Goal: Check status: Check status

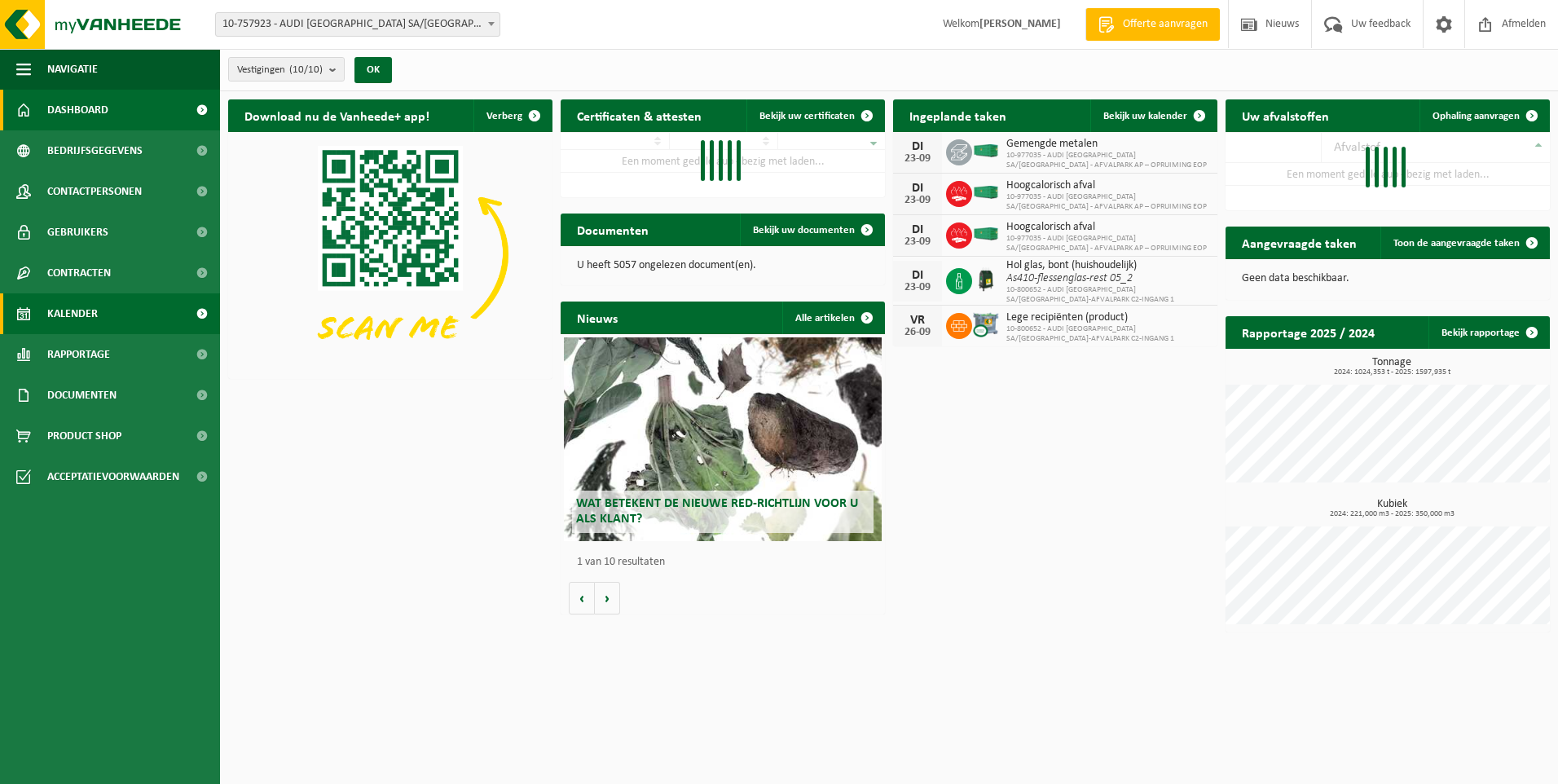
click at [93, 301] on span "Kalender" at bounding box center [72, 313] width 50 height 41
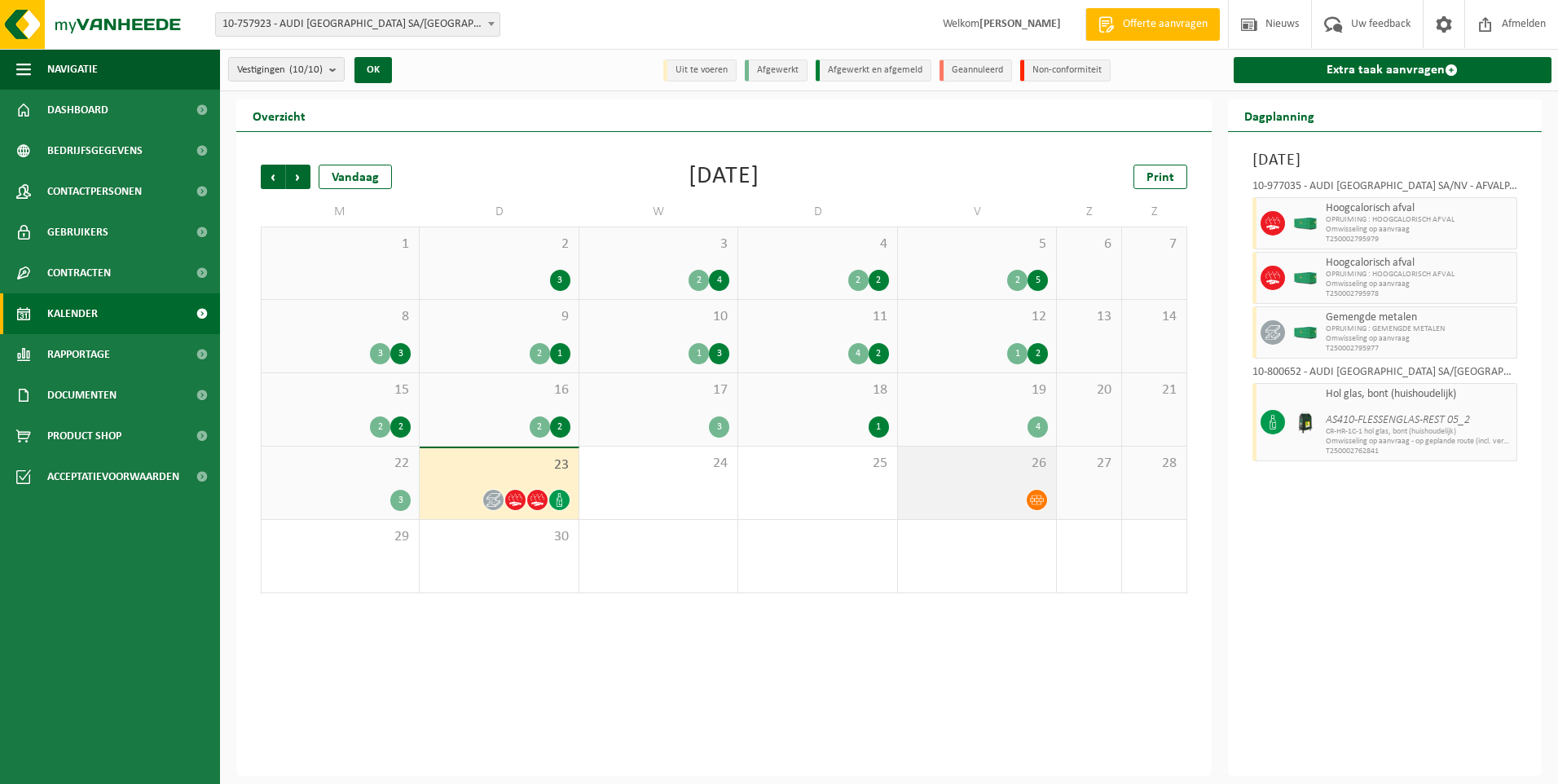
drag, startPoint x: 1076, startPoint y: 471, endPoint x: 1015, endPoint y: 475, distance: 61.1
click at [1076, 470] on span "27" at bounding box center [1089, 463] width 48 height 18
click at [1015, 475] on div "26" at bounding box center [977, 483] width 158 height 72
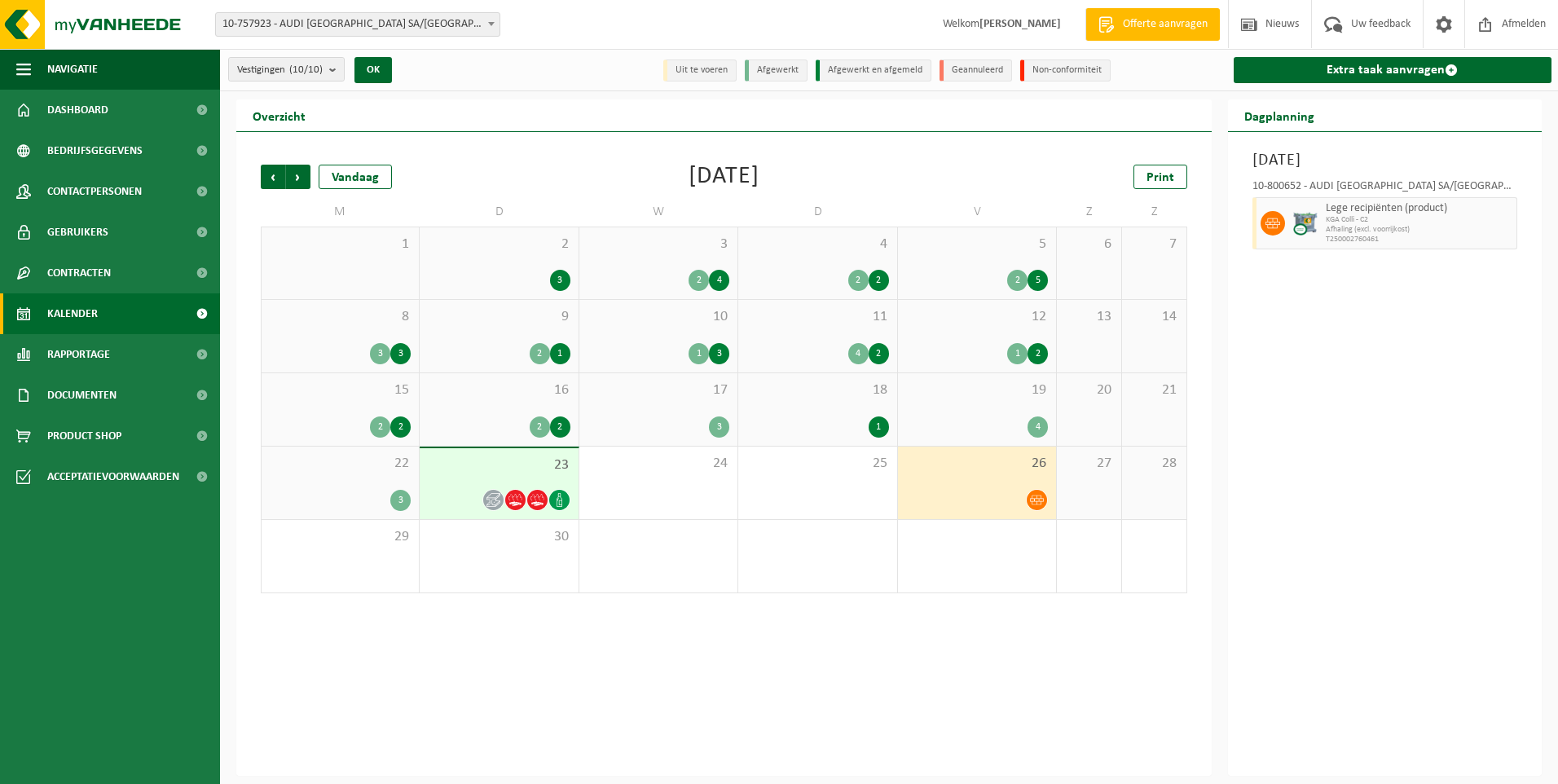
click at [390, 466] on span "22" at bounding box center [340, 463] width 141 height 18
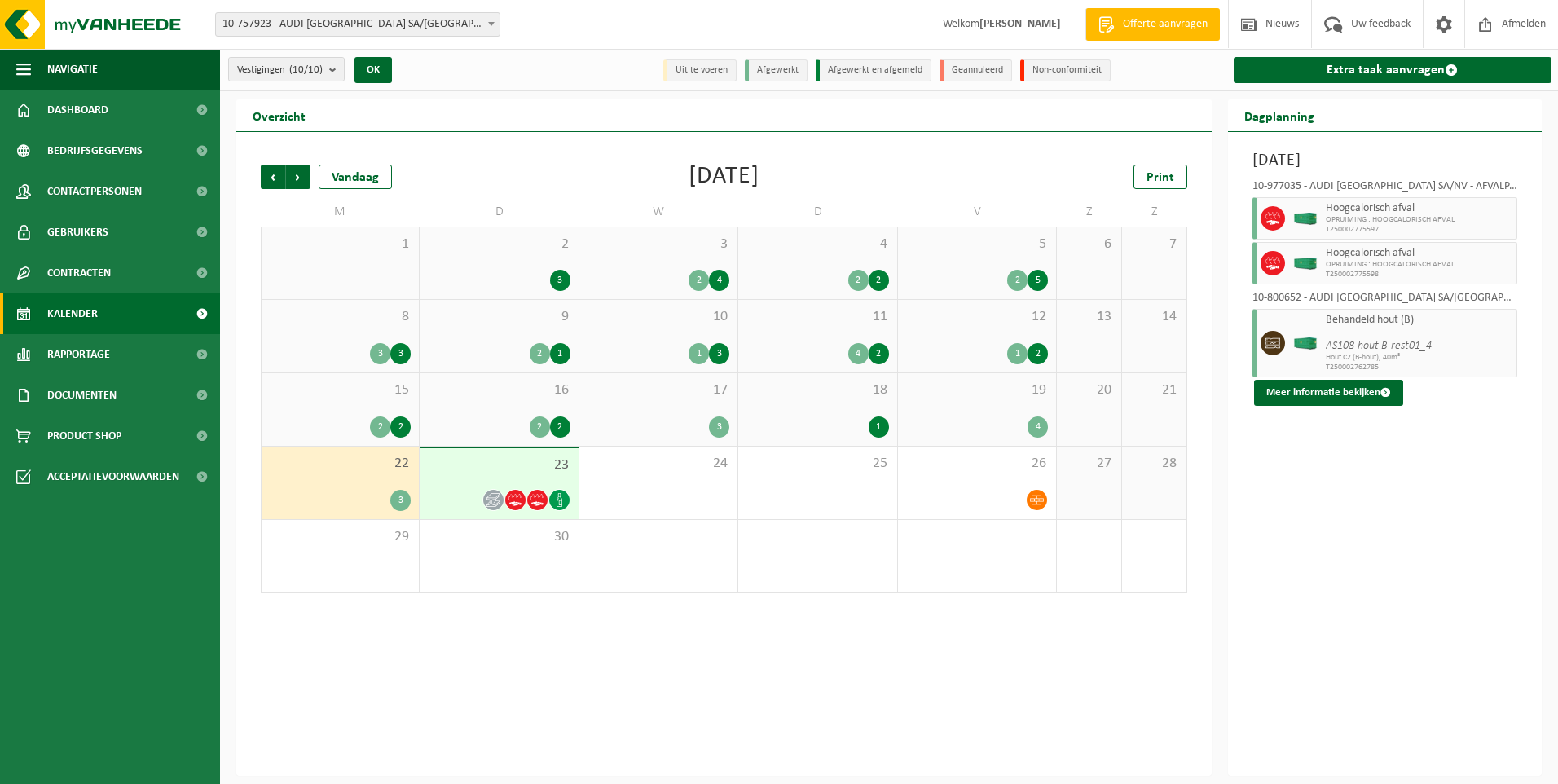
click at [403, 416] on div "2" at bounding box center [401, 426] width 20 height 21
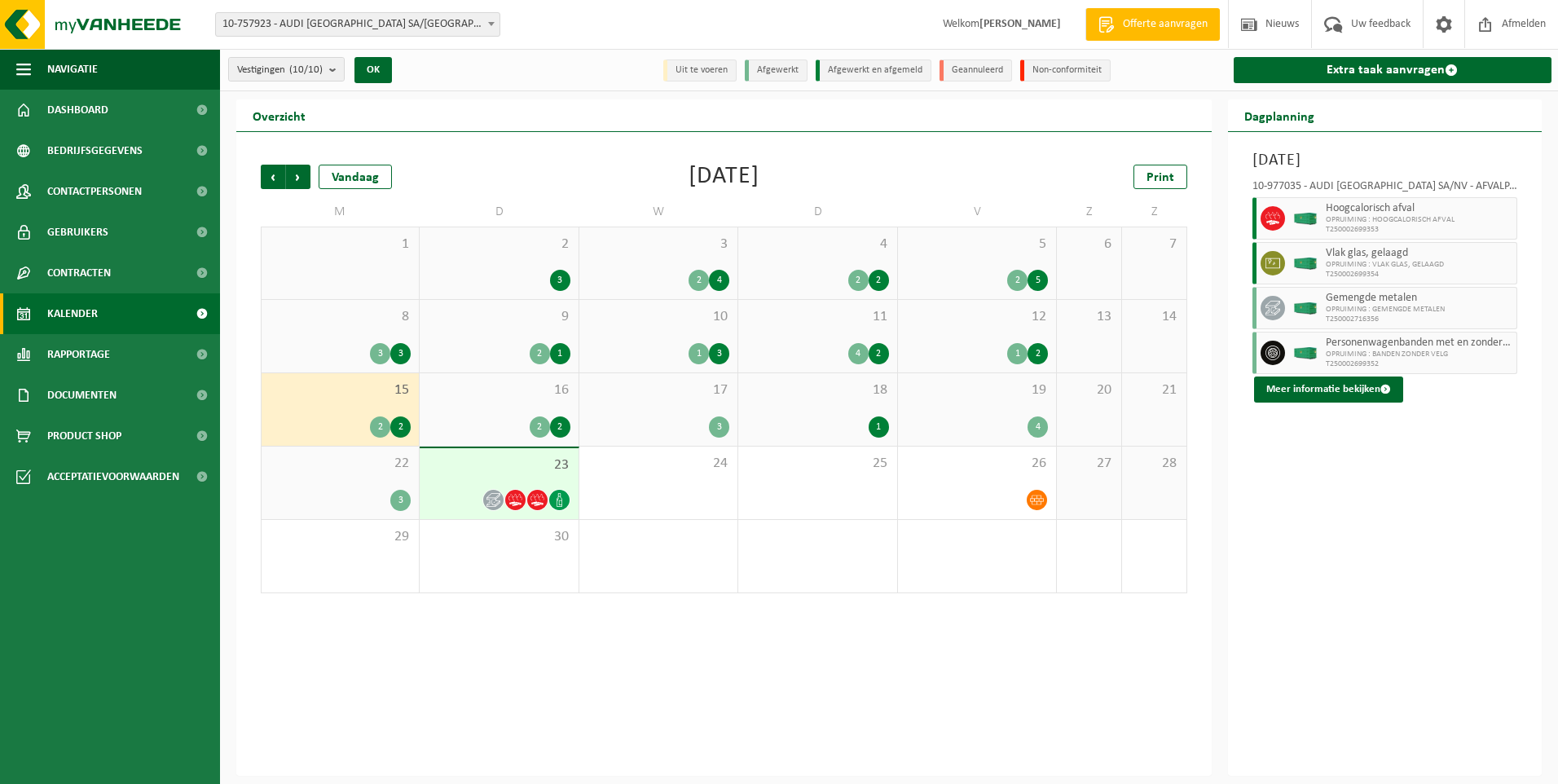
click at [480, 403] on div "16 2 2" at bounding box center [499, 409] width 158 height 72
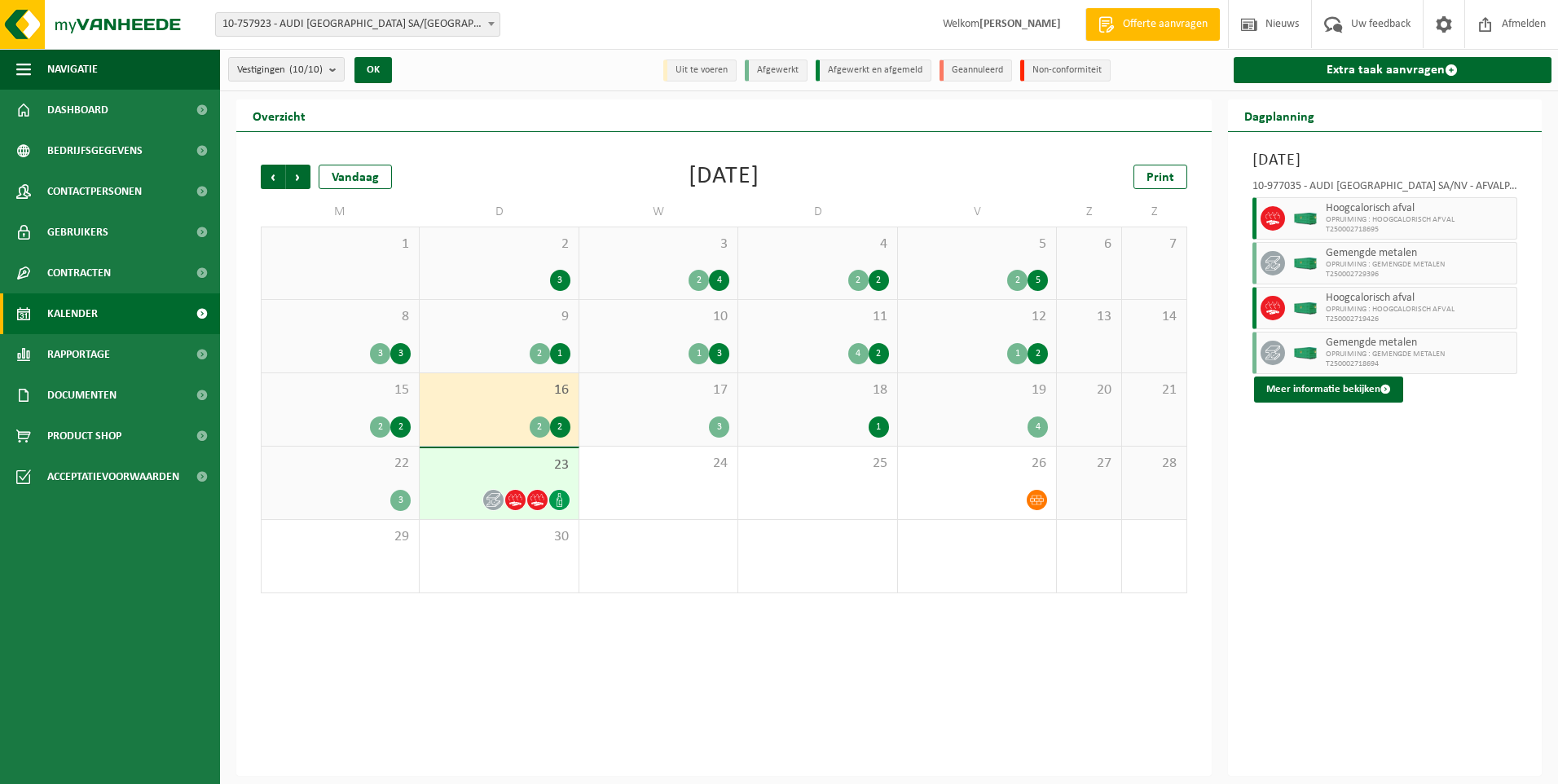
click at [559, 406] on div "16 2 2" at bounding box center [499, 409] width 158 height 72
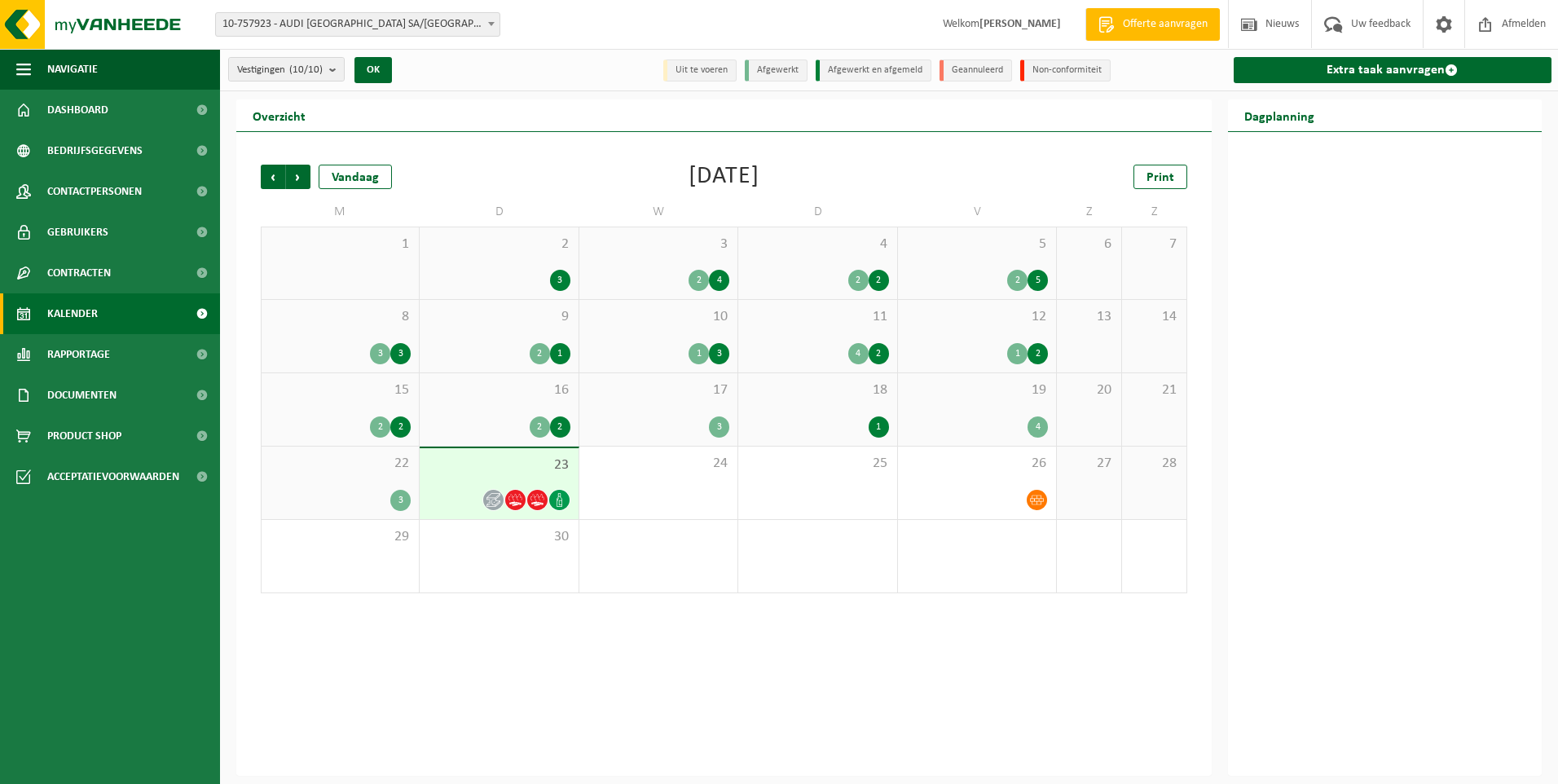
click at [563, 406] on div "16 2 2" at bounding box center [499, 409] width 158 height 72
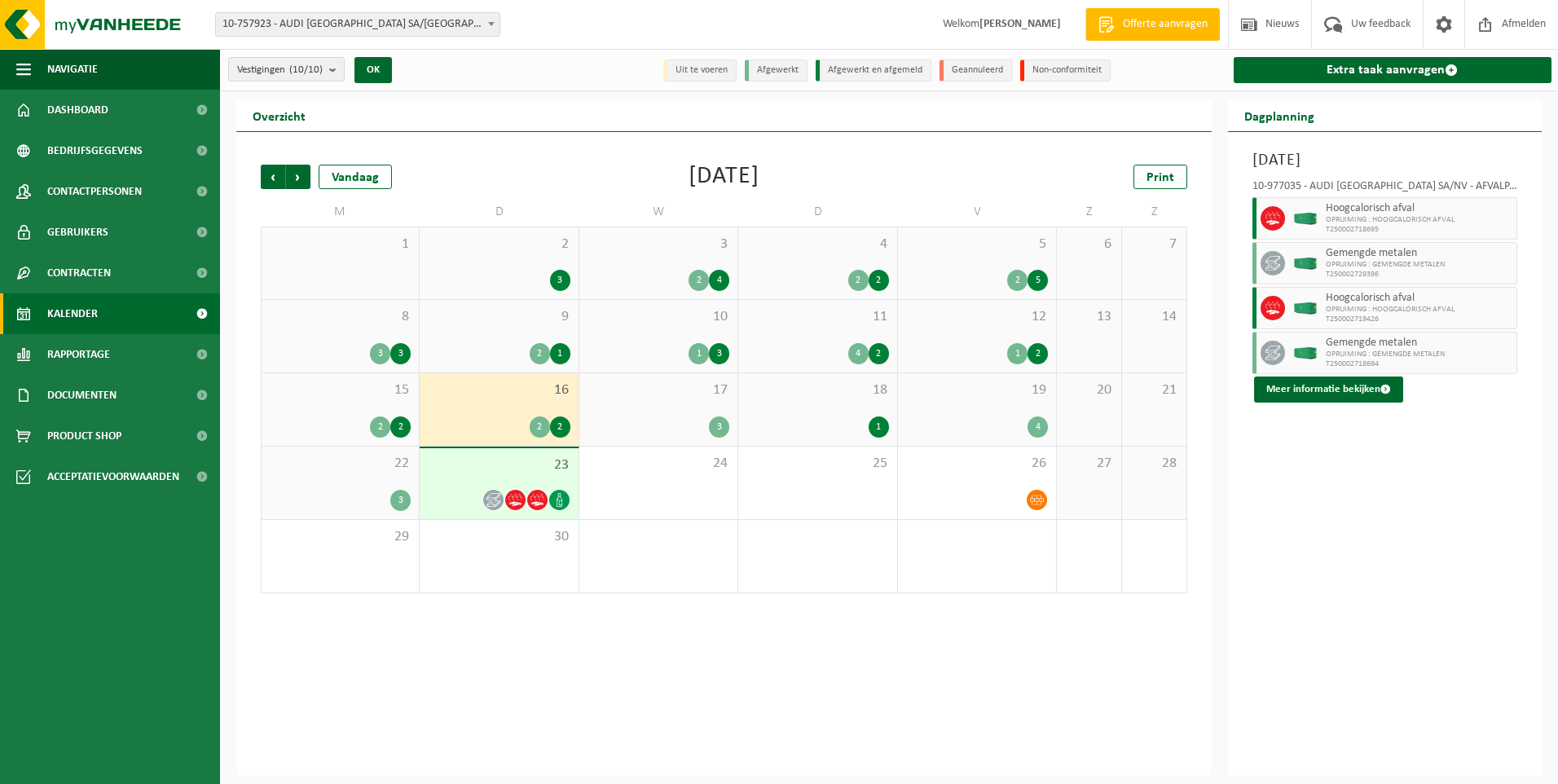
click at [611, 404] on div "17 3" at bounding box center [658, 409] width 158 height 72
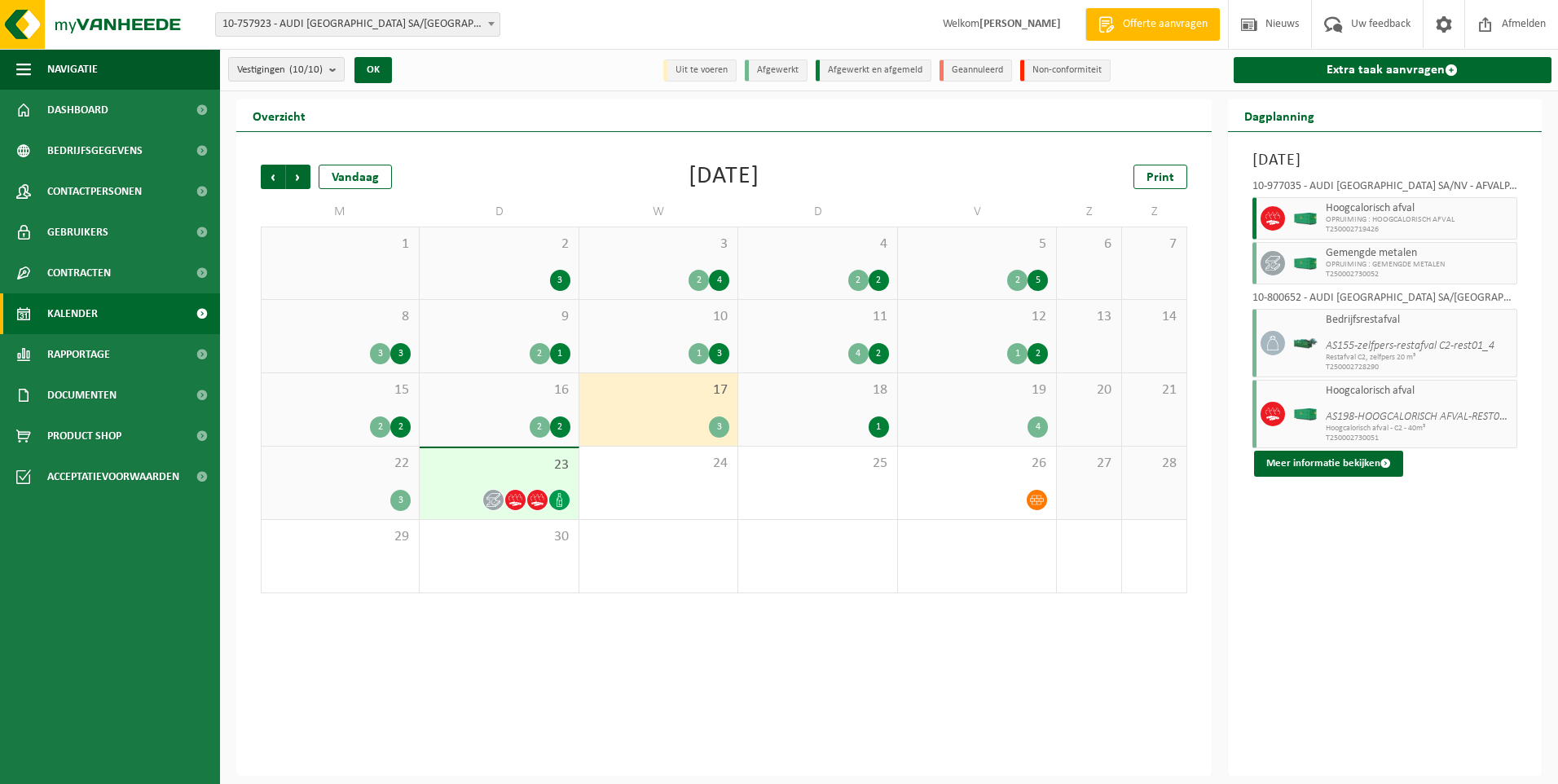
click at [755, 396] on span "18" at bounding box center [817, 389] width 142 height 18
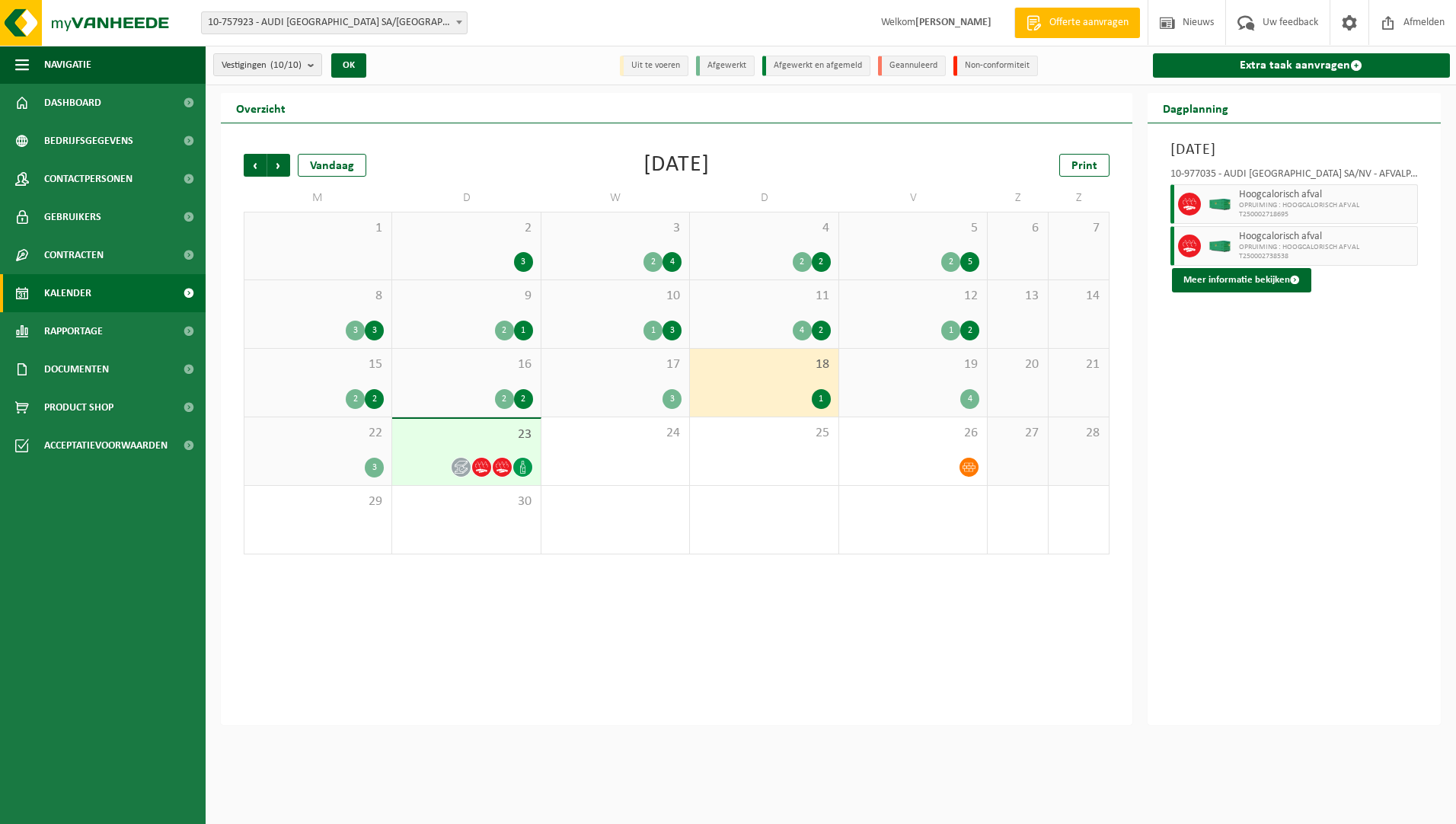
click at [382, 369] on span "15" at bounding box center [318, 364] width 132 height 16
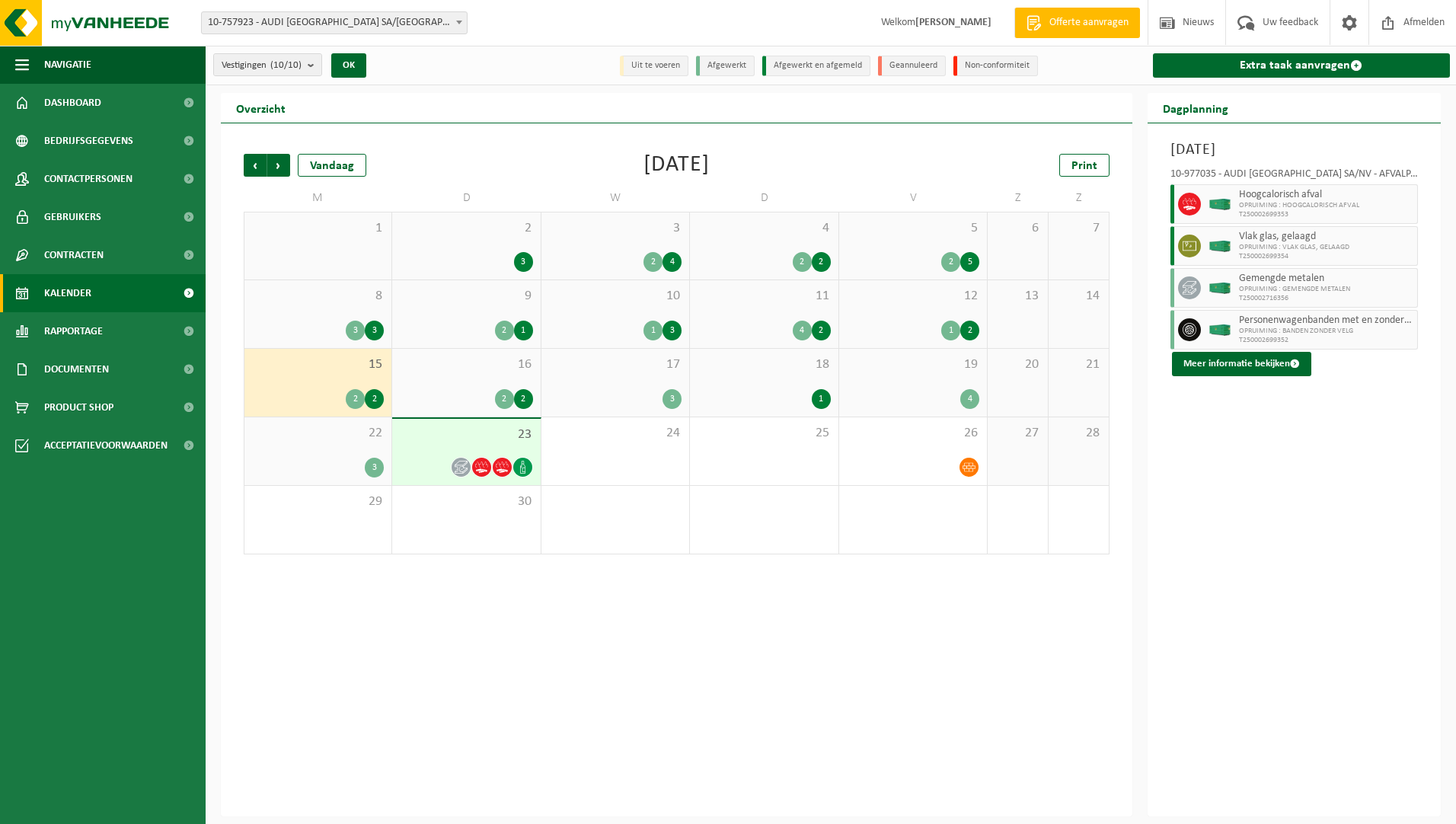
click at [1303, 289] on span "OPRUIMING : GEMENGDE METALEN" at bounding box center [1326, 290] width 175 height 9
